Goal: Task Accomplishment & Management: Complete application form

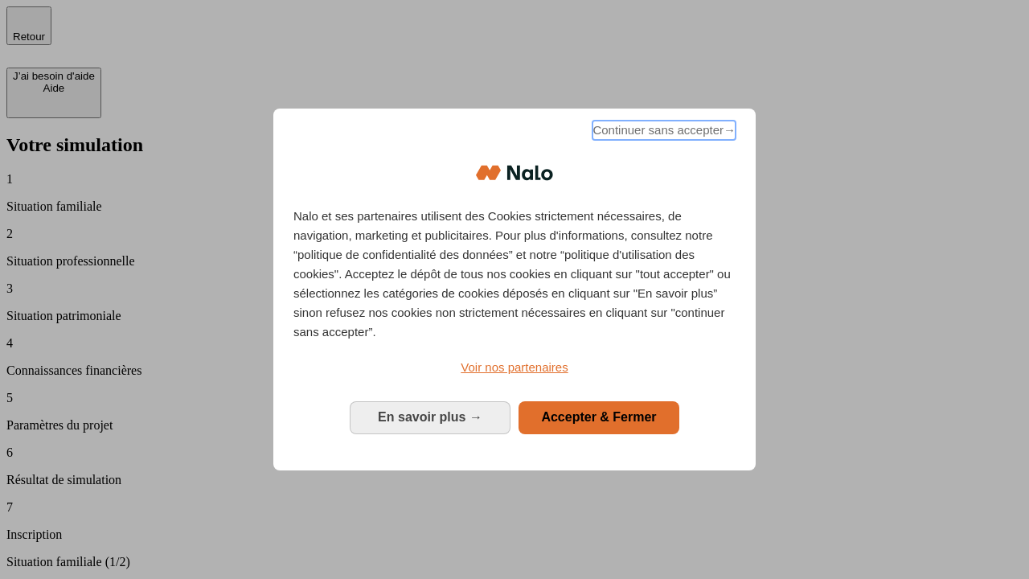
click at [663, 133] on span "Continuer sans accepter →" at bounding box center [664, 130] width 143 height 19
